Goal: Check status: Check status

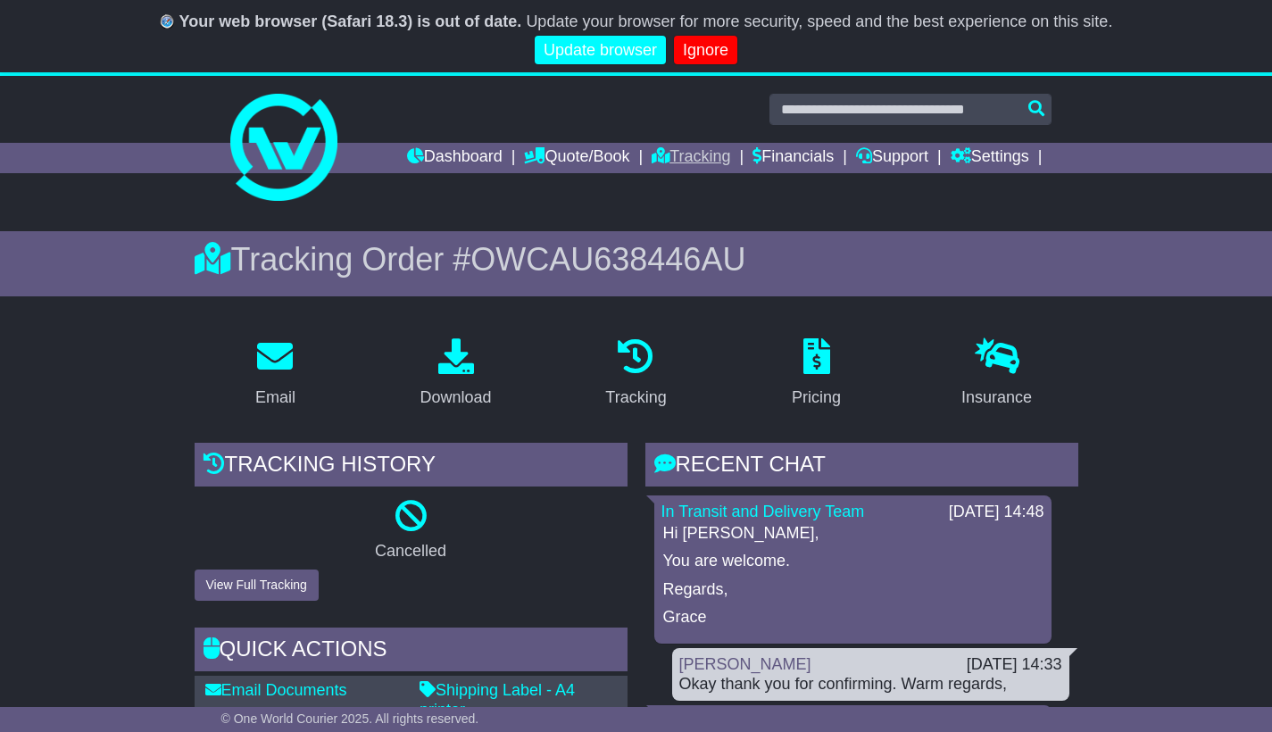
click at [693, 151] on link "Tracking" at bounding box center [691, 158] width 79 height 30
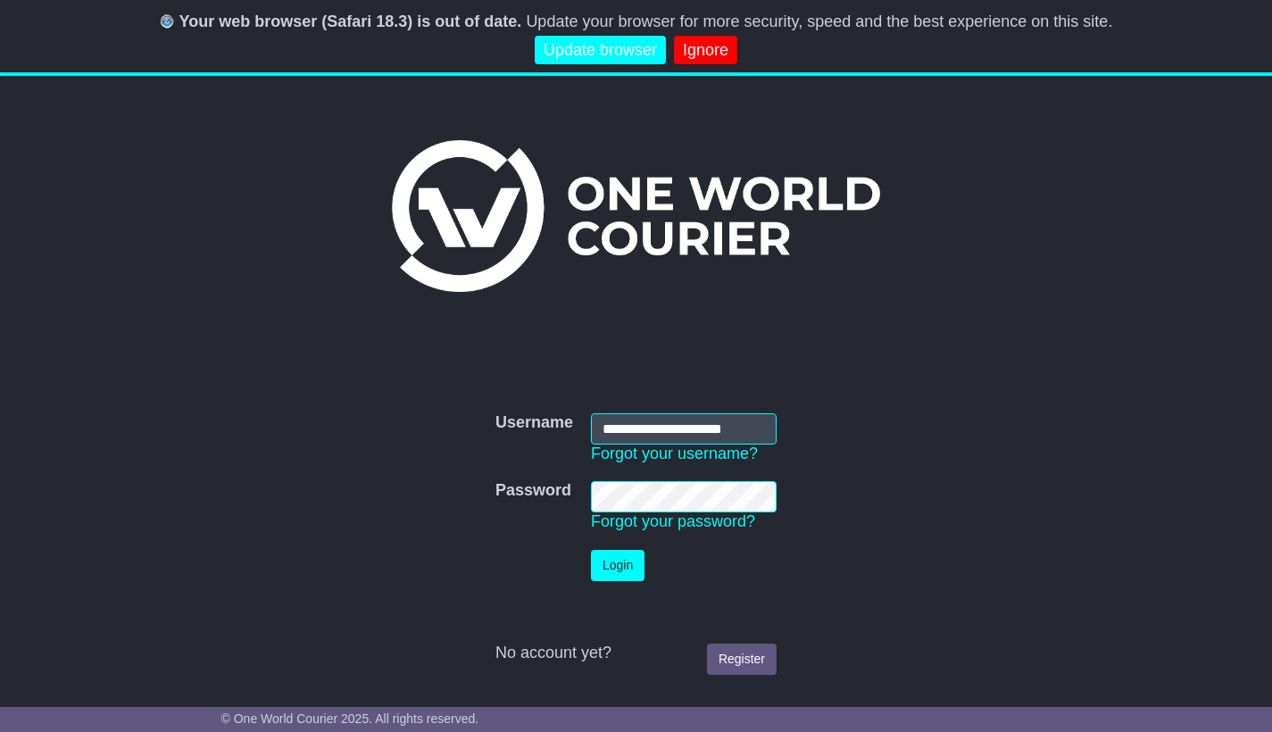
click at [619, 565] on button "Login" at bounding box center [618, 565] width 54 height 31
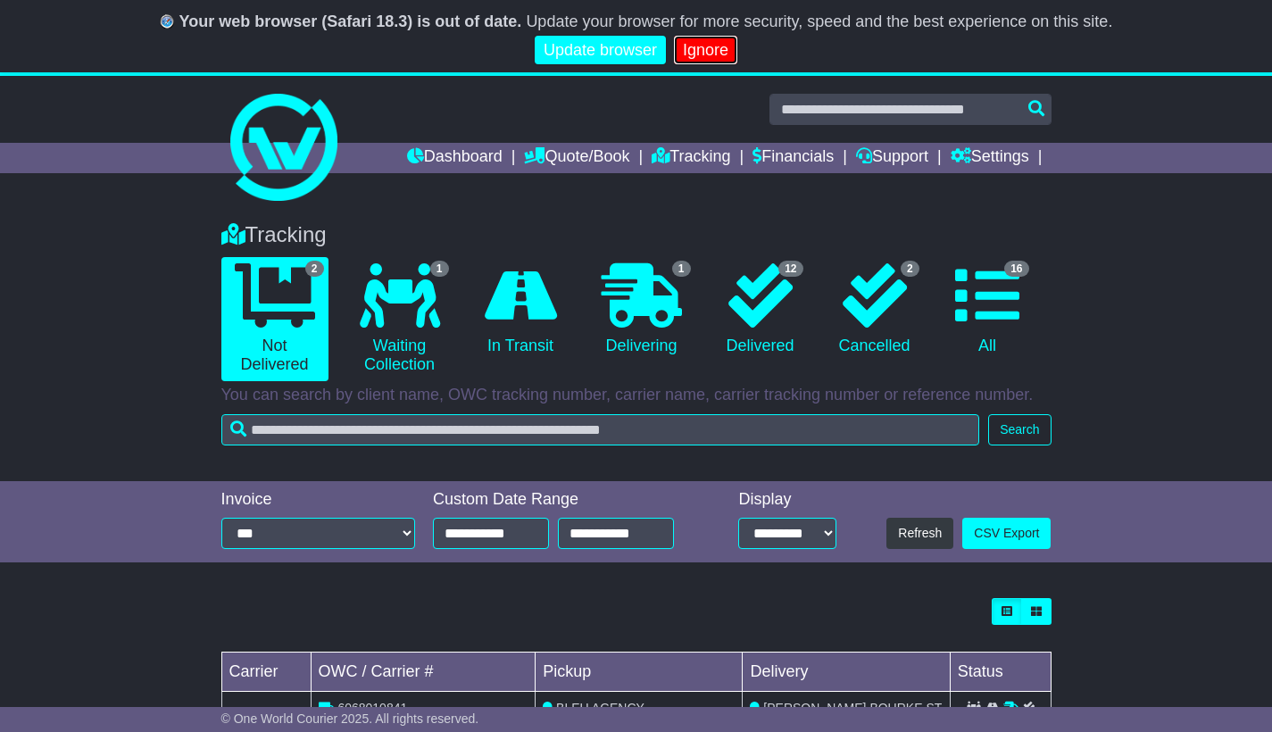
click at [708, 45] on link "Ignore" at bounding box center [705, 50] width 63 height 29
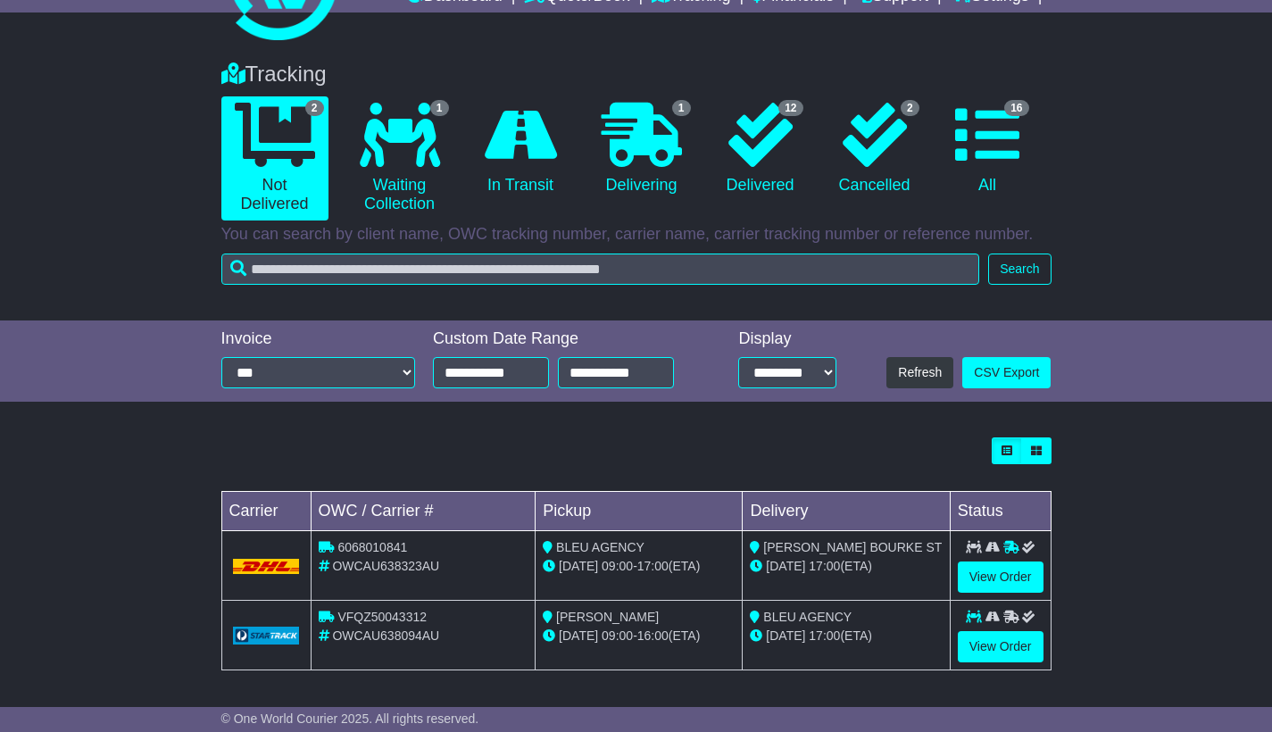
scroll to position [88, 0]
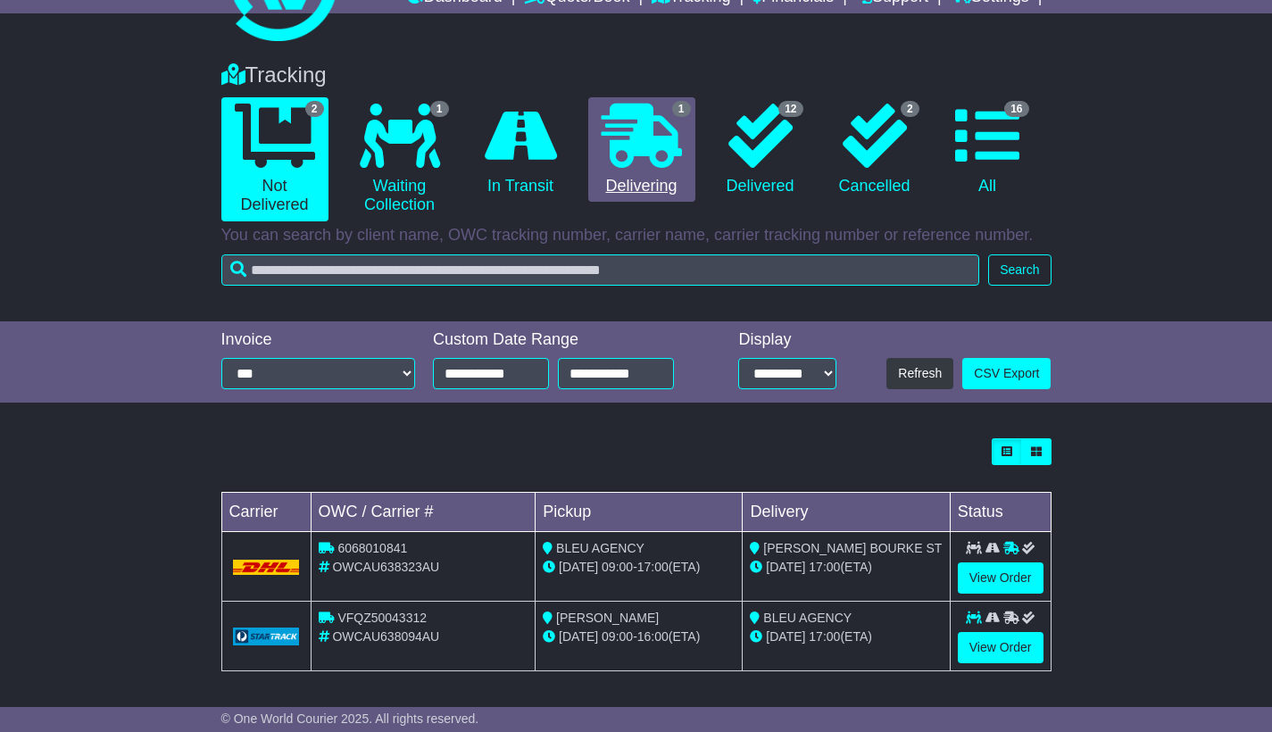
click at [655, 154] on icon at bounding box center [642, 136] width 80 height 64
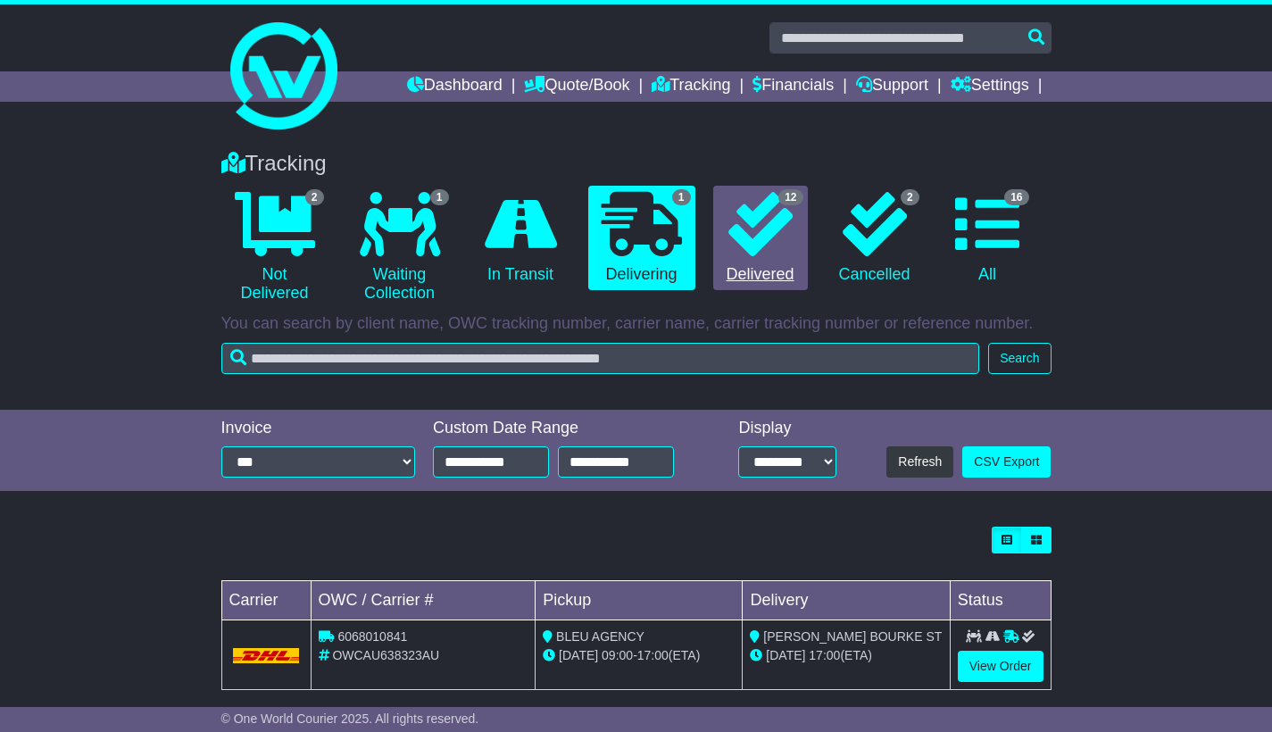
click at [775, 236] on icon at bounding box center [761, 224] width 64 height 64
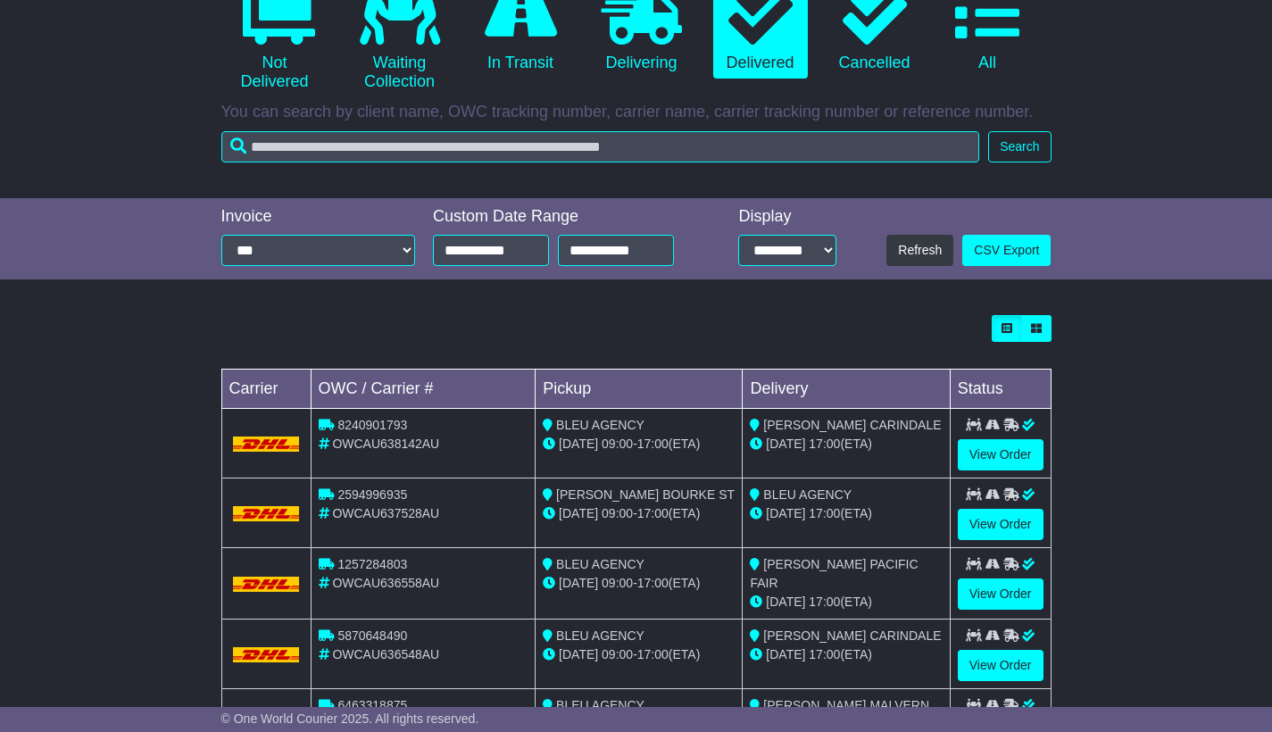
scroll to position [216, 0]
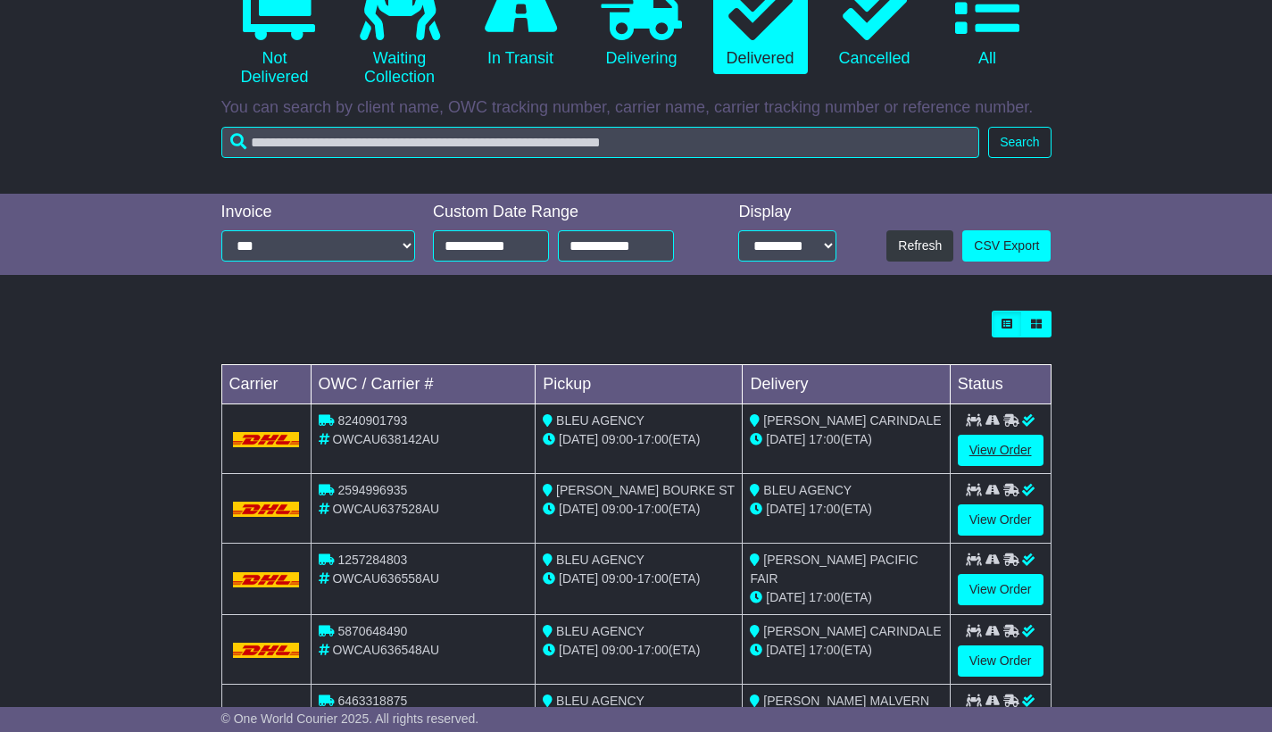
click at [997, 443] on link "View Order" at bounding box center [1001, 450] width 86 height 31
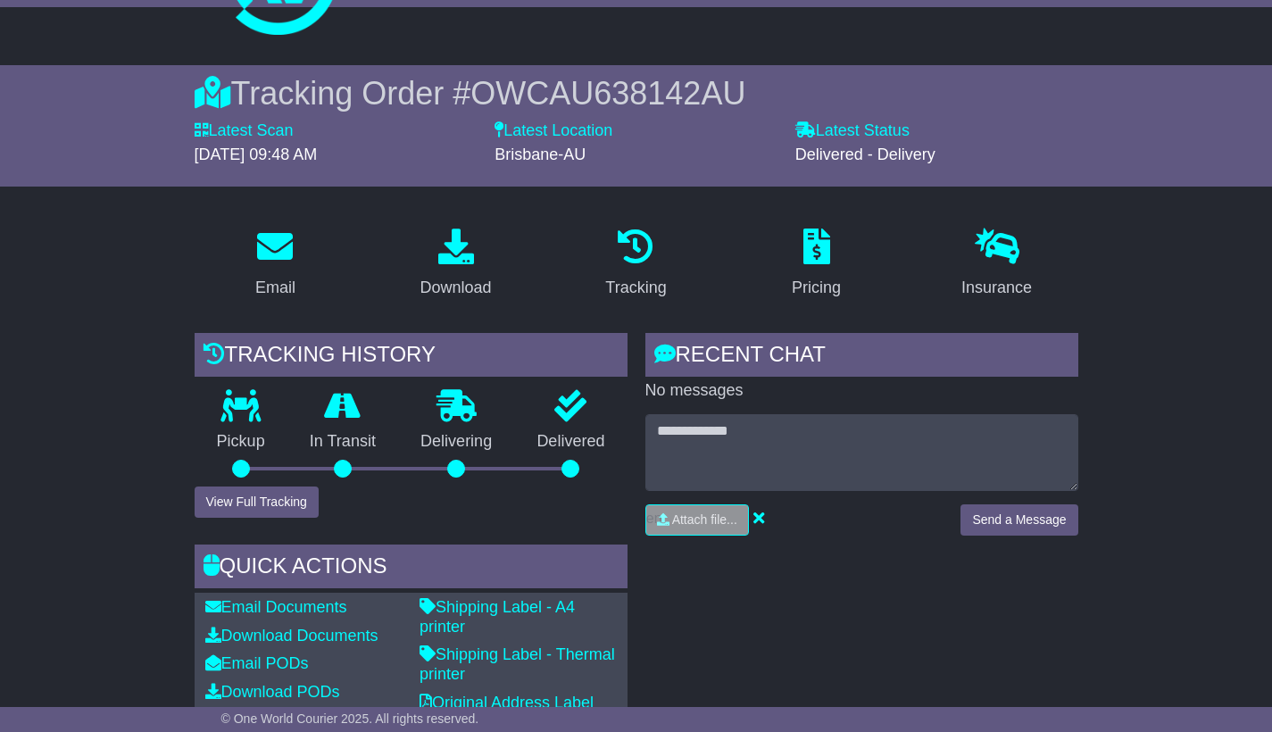
scroll to position [140, 0]
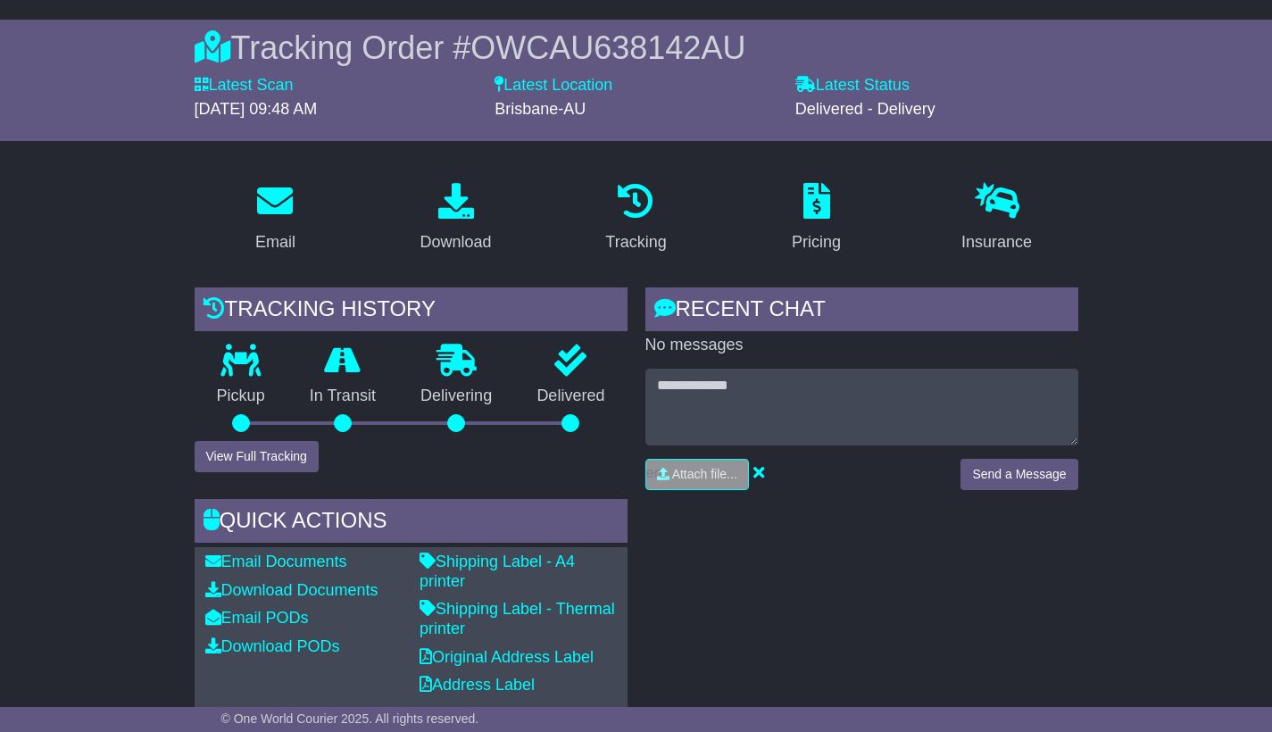
click at [267, 449] on button "View Full Tracking" at bounding box center [257, 456] width 124 height 31
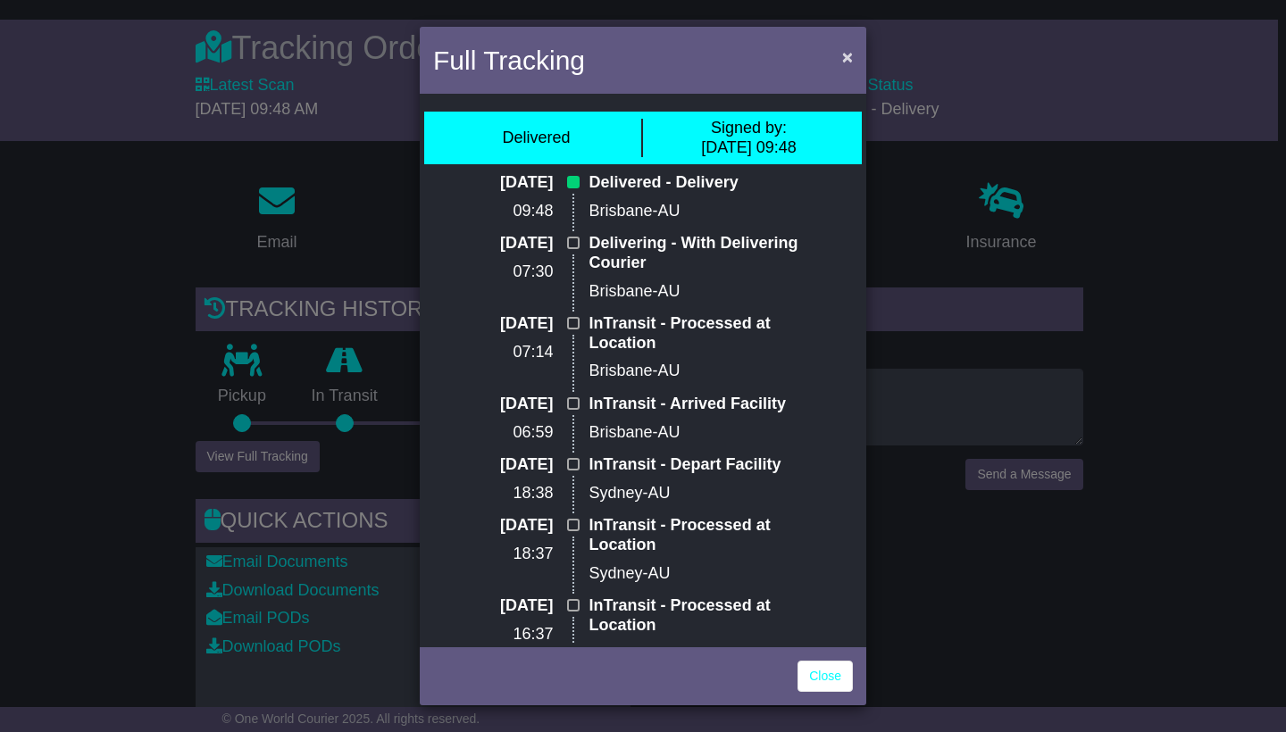
click at [848, 58] on span "×" at bounding box center [847, 56] width 11 height 21
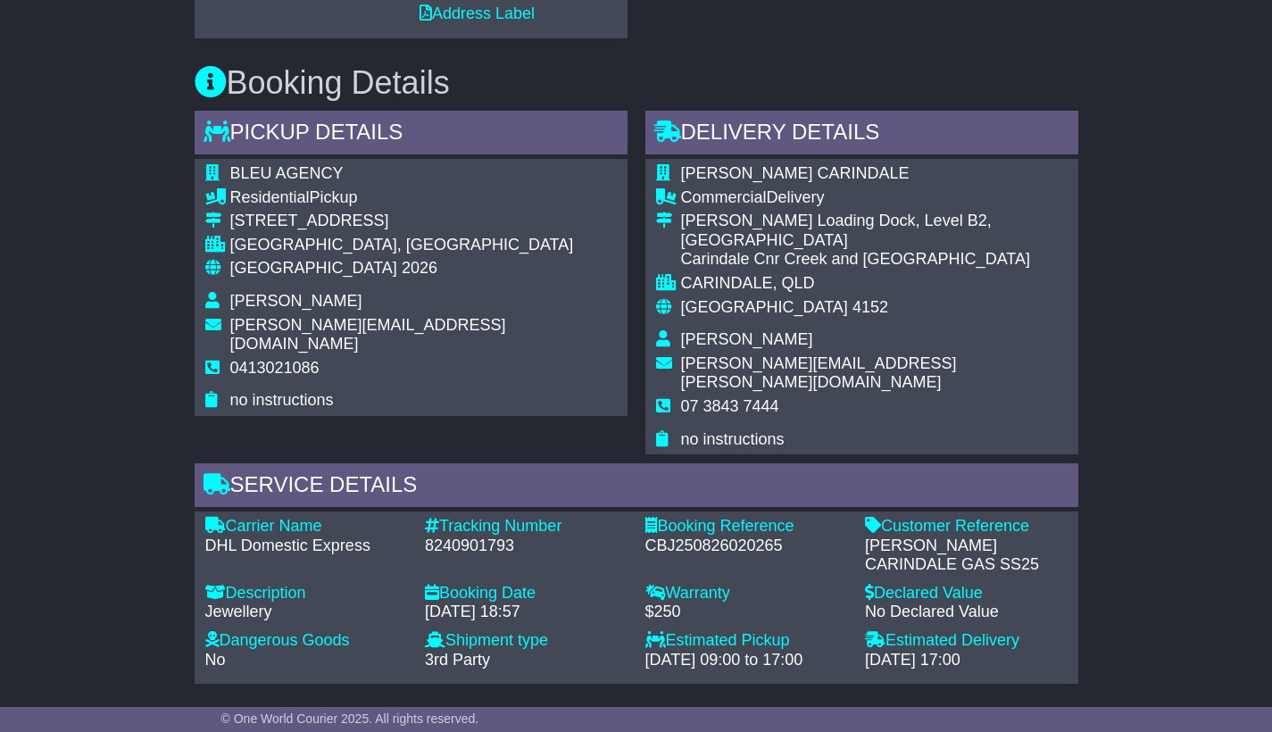
scroll to position [862, 0]
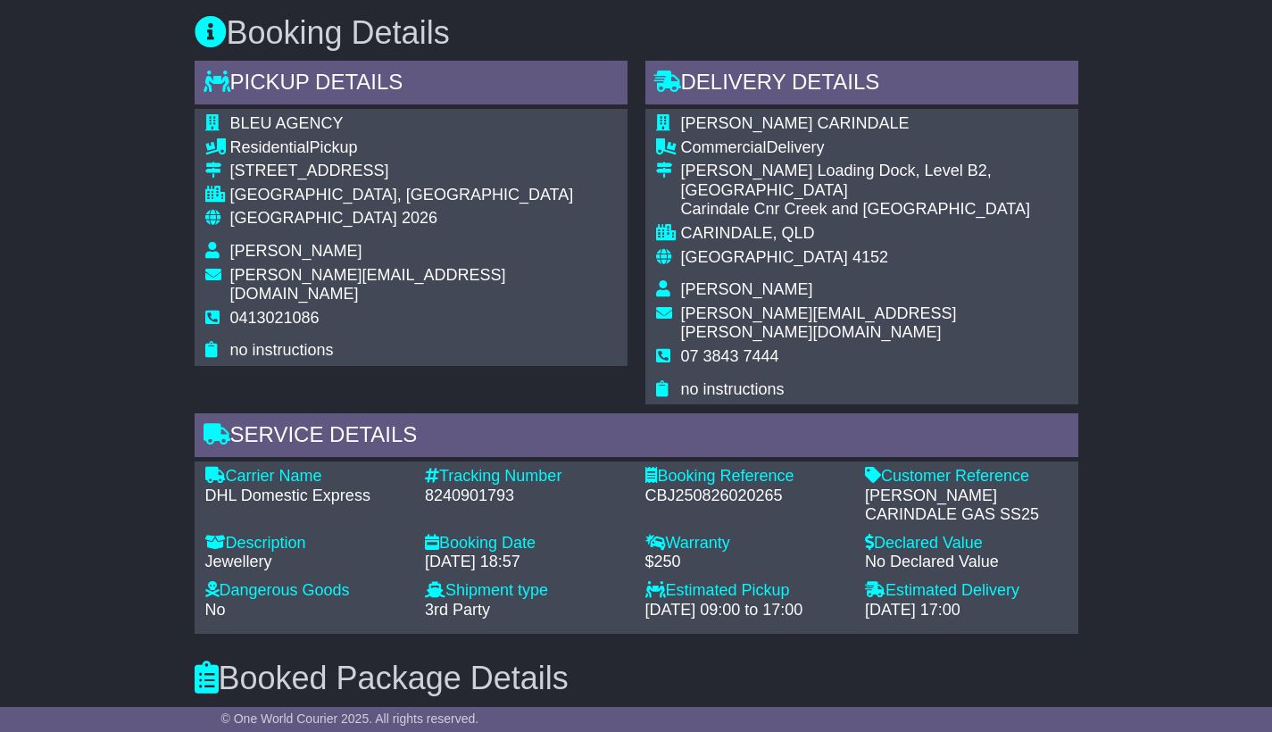
click at [458, 487] on div "8240901793" at bounding box center [526, 497] width 203 height 20
copy div "8240901793"
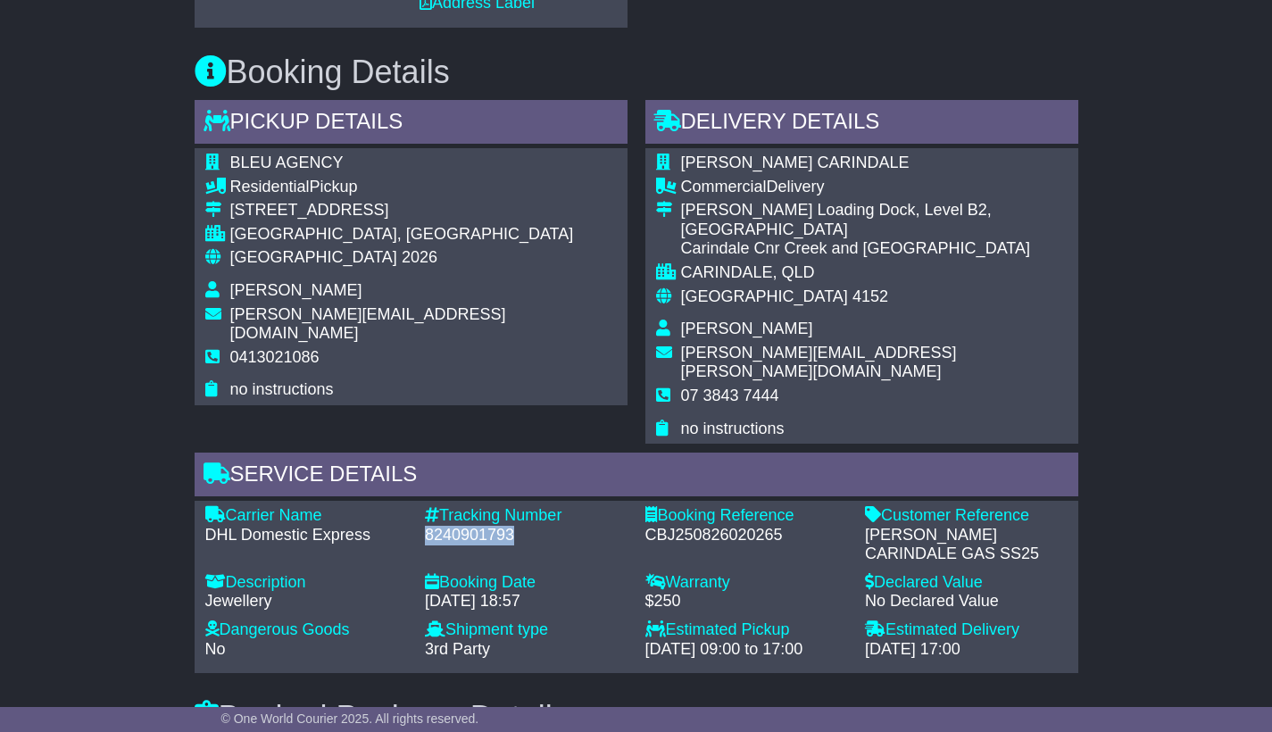
scroll to position [825, 0]
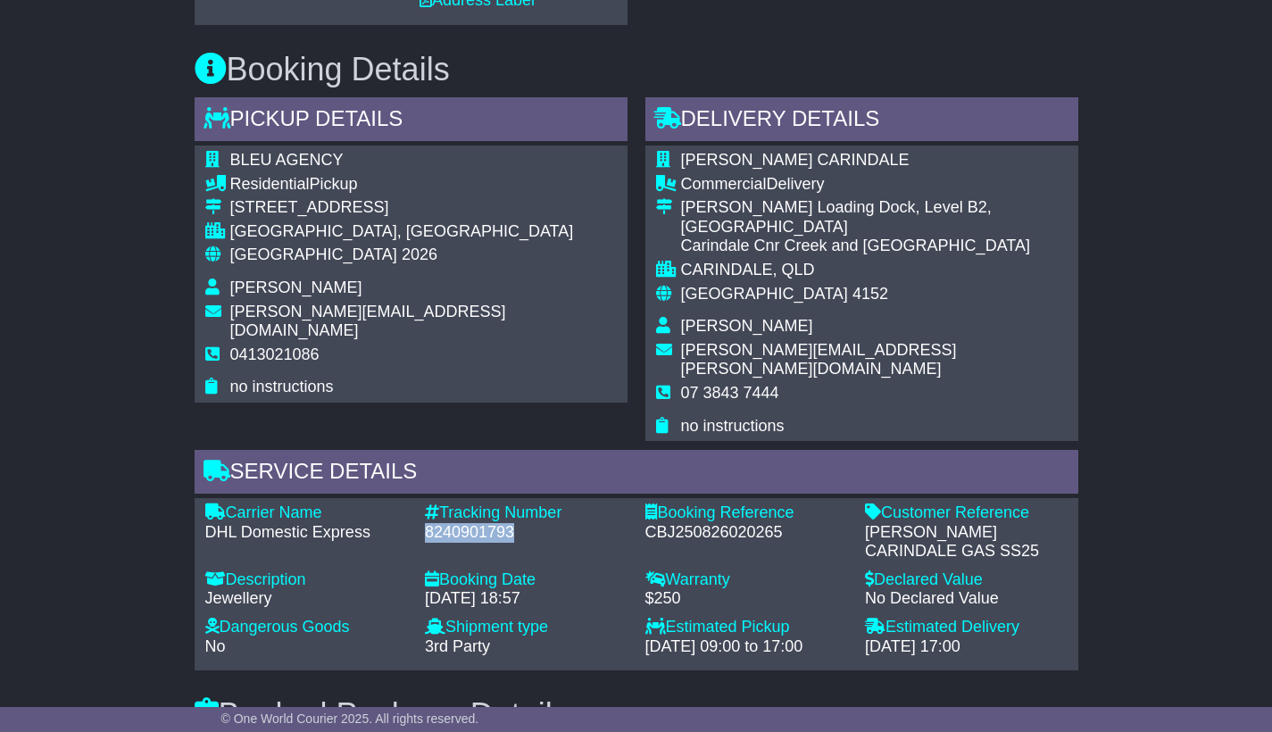
click at [476, 523] on div "8240901793" at bounding box center [526, 533] width 203 height 20
